Goal: Task Accomplishment & Management: Complete application form

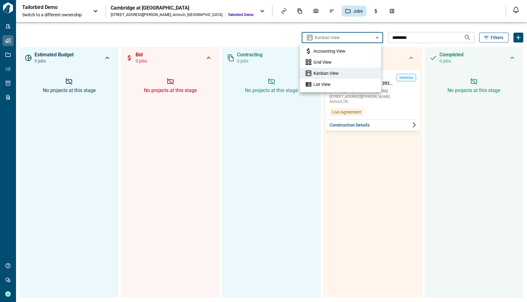
click at [215, 26] on div at bounding box center [263, 151] width 527 height 302
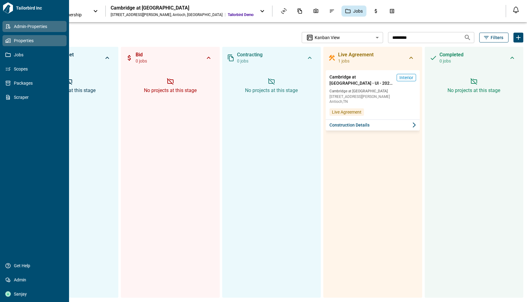
click at [11, 27] on span "Admin-Properties" at bounding box center [36, 26] width 50 height 6
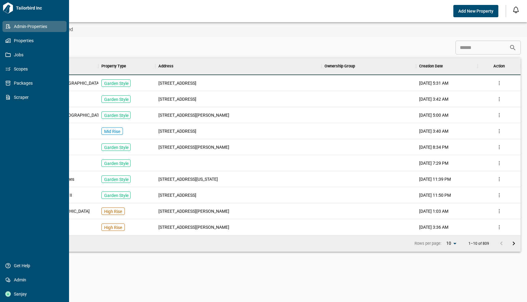
scroll to position [173, 495]
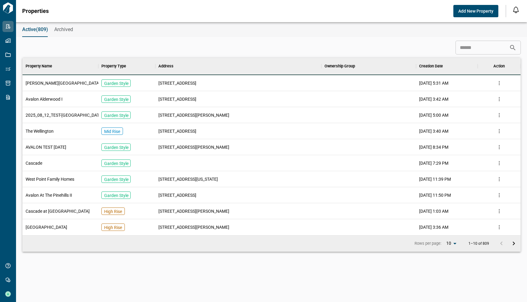
click at [477, 12] on span "Add New Property" at bounding box center [475, 11] width 35 height 6
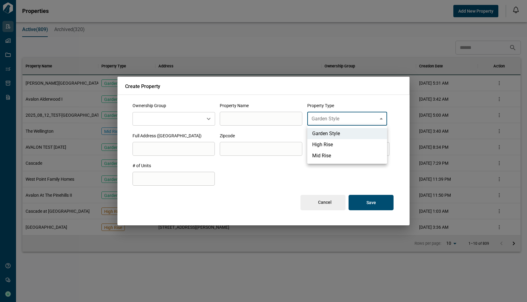
drag, startPoint x: 360, startPoint y: 118, endPoint x: 359, endPoint y: 115, distance: 3.1
click at [360, 118] on body "Tailorbird Inc Admin-Properties Properties Jobs Scopes Packages Scraper Get Hel…" at bounding box center [263, 151] width 527 height 302
click at [361, 98] on div at bounding box center [263, 151] width 527 height 302
click at [356, 116] on body "Tailorbird Inc Admin-Properties Properties Jobs Scopes Packages Scraper Get Hel…" at bounding box center [263, 151] width 527 height 302
click at [359, 99] on div at bounding box center [263, 151] width 527 height 302
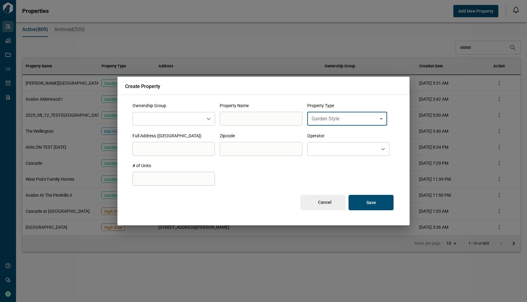
click at [161, 136] on span "Full Address ([GEOGRAPHIC_DATA])" at bounding box center [166, 135] width 69 height 5
copy span "Full Address ([GEOGRAPHIC_DATA])"
click at [319, 133] on span "Operator" at bounding box center [315, 135] width 17 height 5
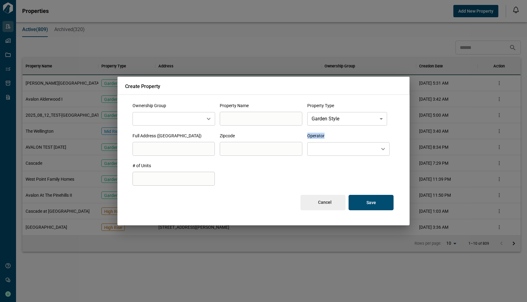
click at [319, 133] on span "Operator" at bounding box center [315, 135] width 17 height 5
copy span "Operator"
click at [335, 146] on input "text" at bounding box center [342, 149] width 65 height 8
drag, startPoint x: 242, startPoint y: 172, endPoint x: 236, endPoint y: 173, distance: 6.2
click at [242, 172] on div "**********" at bounding box center [263, 157] width 277 height 124
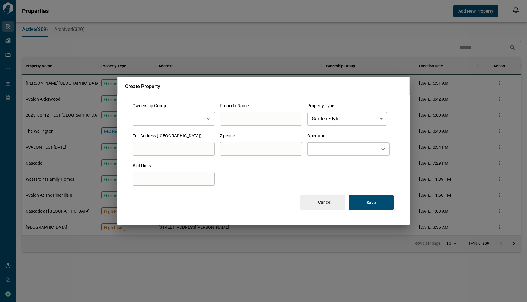
click at [139, 165] on span "# of Units" at bounding box center [141, 165] width 18 height 5
